Goal: Task Accomplishment & Management: Manage account settings

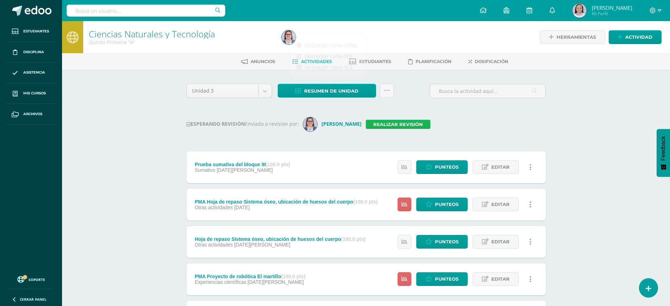
click at [385, 123] on link "Realizar revisión" at bounding box center [398, 124] width 65 height 9
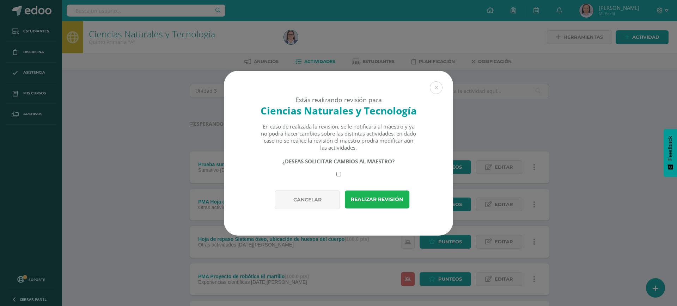
click at [383, 196] on button "Realizar revisión" at bounding box center [377, 200] width 65 height 18
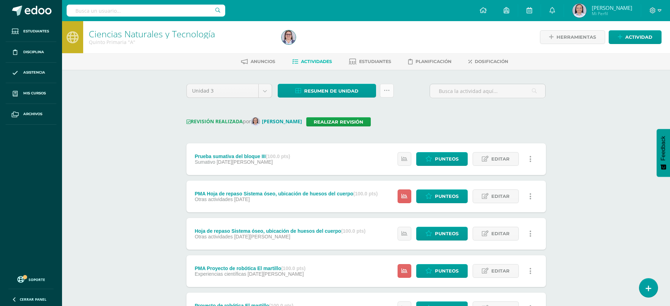
click at [387, 93] on icon at bounding box center [387, 91] width 6 height 6
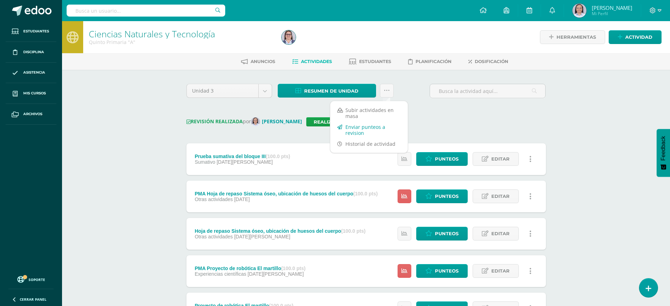
click at [371, 127] on link "Enviar punteos a revision" at bounding box center [369, 130] width 78 height 17
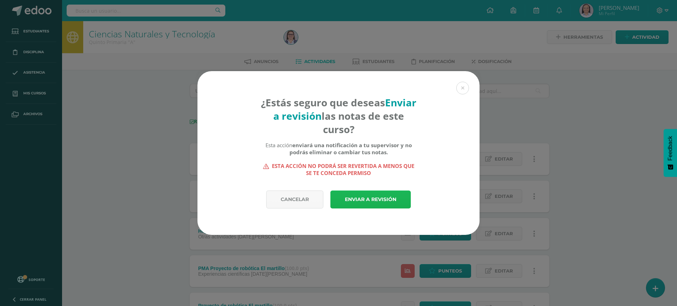
click at [376, 197] on link "Enviar a revisión" at bounding box center [370, 200] width 80 height 18
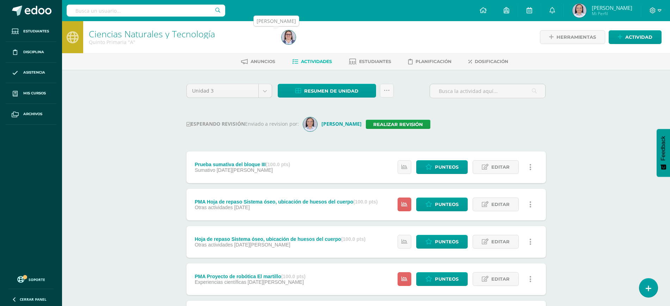
click at [290, 36] on img at bounding box center [289, 37] width 14 height 14
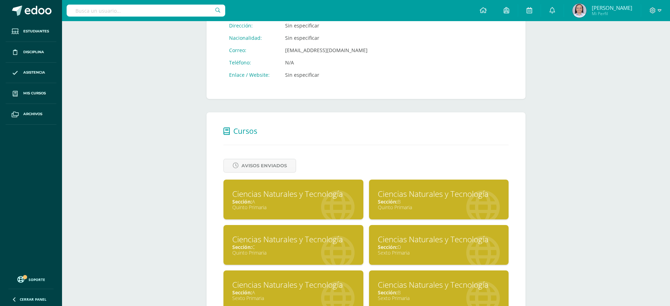
scroll to position [176, 0]
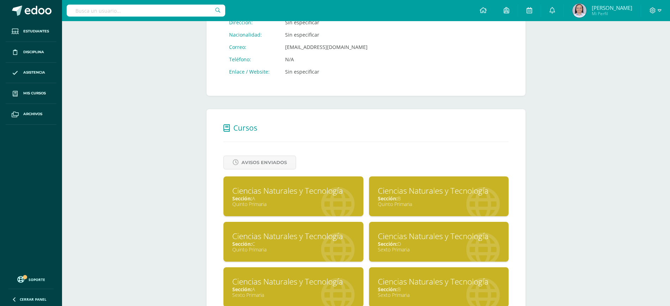
click at [437, 202] on div "Quinto Primaria" at bounding box center [439, 204] width 122 height 7
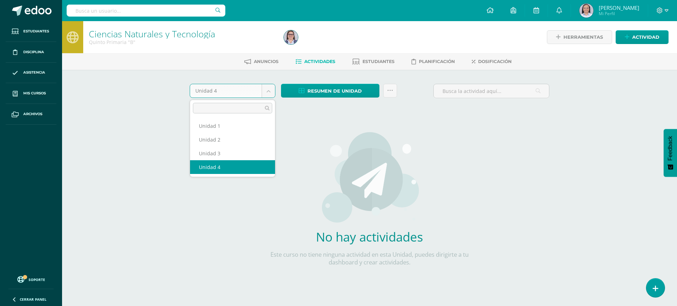
click at [266, 92] on body "Estudiantes Disciplina Asistencia Mis cursos Archivos Soporte Ayuda Reportar un…" at bounding box center [338, 151] width 677 height 303
select select "Unidad 3"
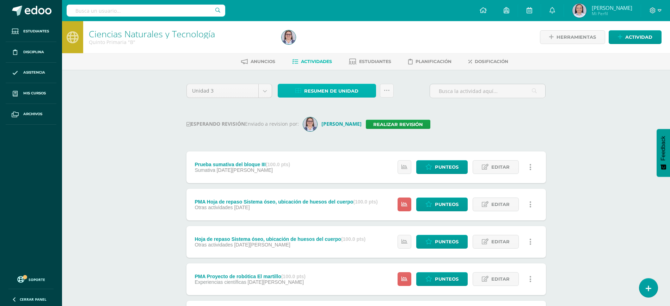
click at [337, 86] on span "Resumen de unidad" at bounding box center [331, 91] width 54 height 13
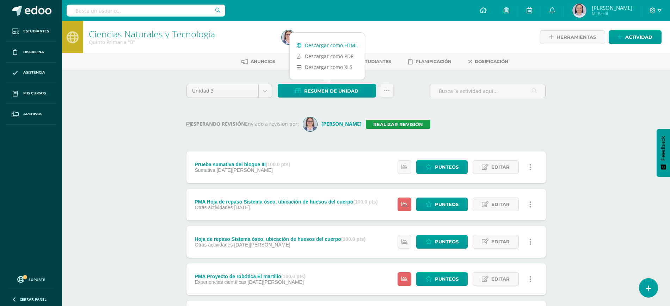
click at [329, 44] on link "Descargar como HTML" at bounding box center [327, 45] width 75 height 11
